Goal: Navigation & Orientation: Find specific page/section

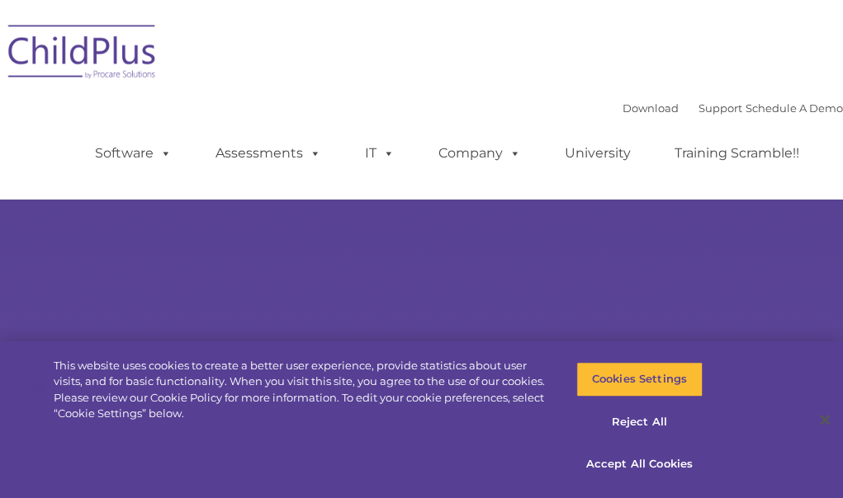
select select "MEDIUM"
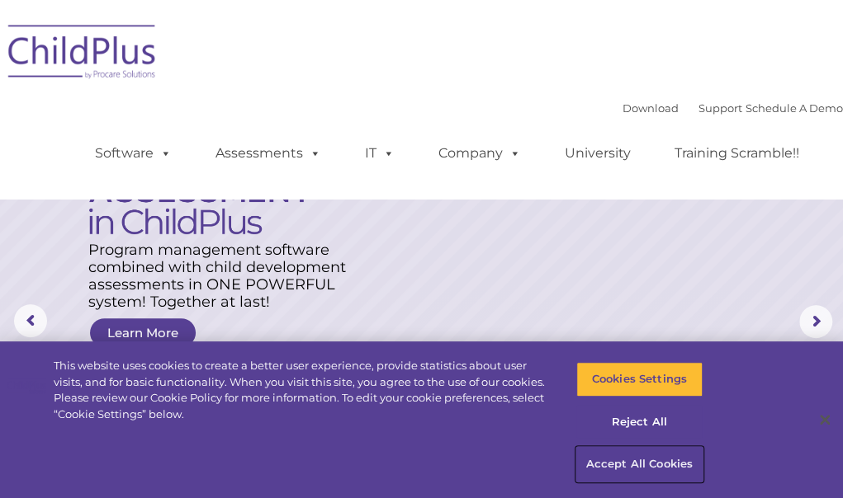
click at [619, 472] on button "Accept All Cookies" at bounding box center [639, 464] width 126 height 35
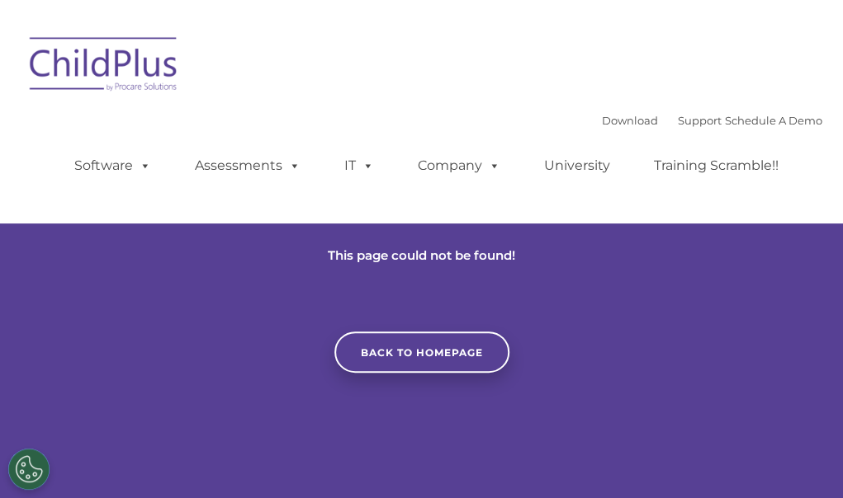
click at [216, 114] on div "Download Support | Schedule A Demo  MENU MENU Software ChildPlus: The original…" at bounding box center [431, 153] width 781 height 91
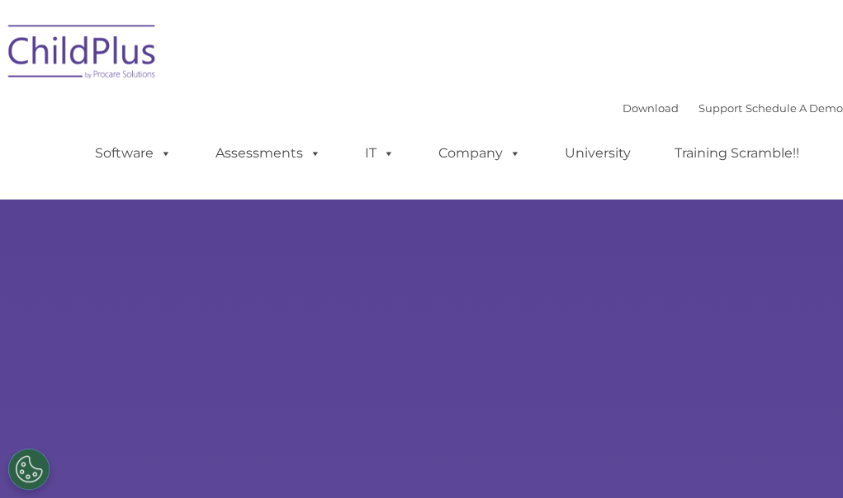
select select "MEDIUM"
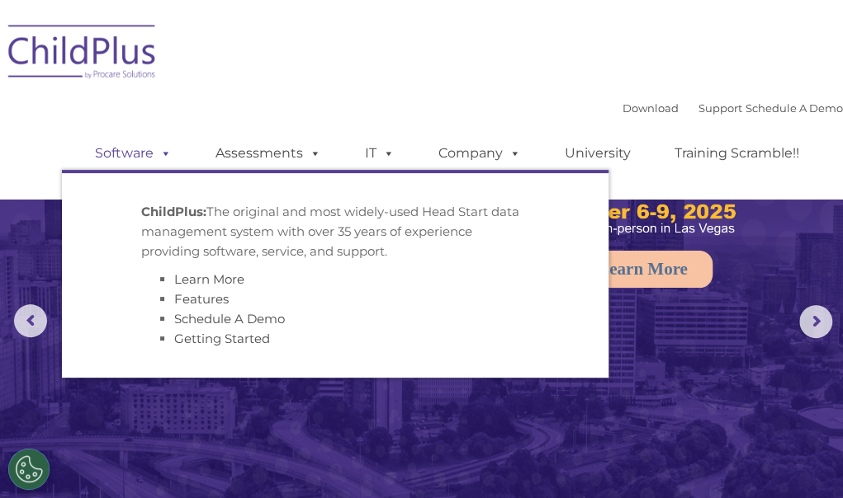
click at [107, 154] on link "Software" at bounding box center [133, 153] width 110 height 33
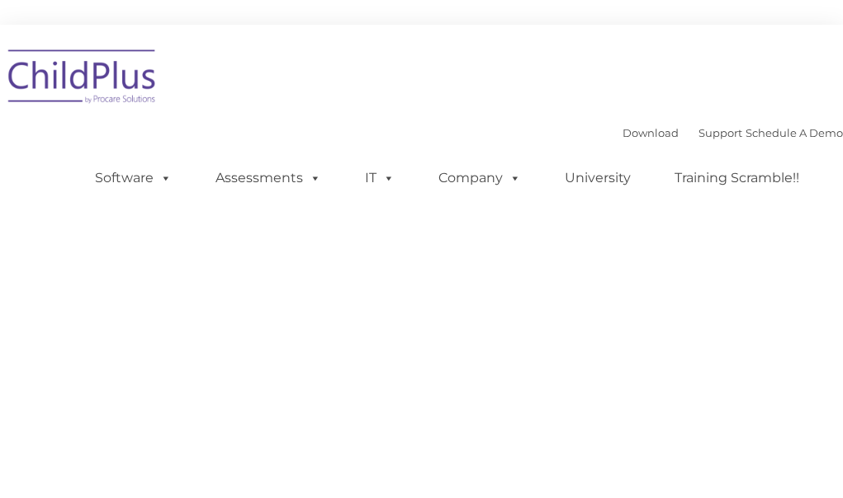
type input ""
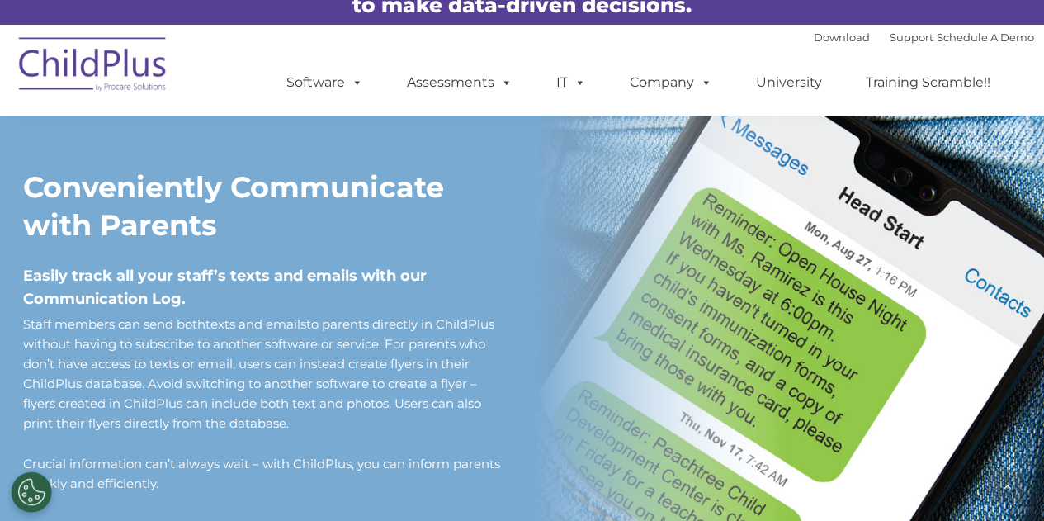
scroll to position [1359, 0]
